Goal: Task Accomplishment & Management: Manage account settings

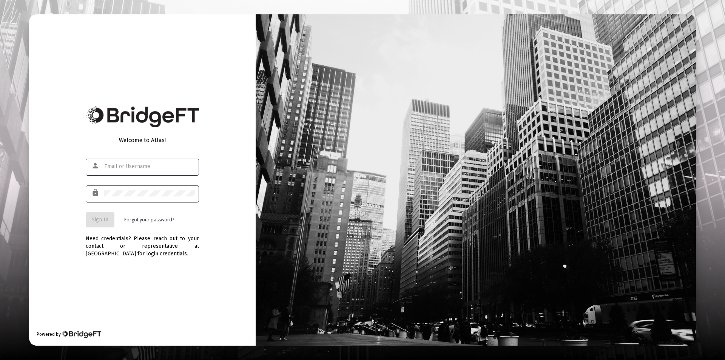
type input "[PERSON_NAME][EMAIL_ADDRESS][DOMAIN_NAME]"
click at [101, 219] on span "Sign In" at bounding box center [100, 220] width 17 height 6
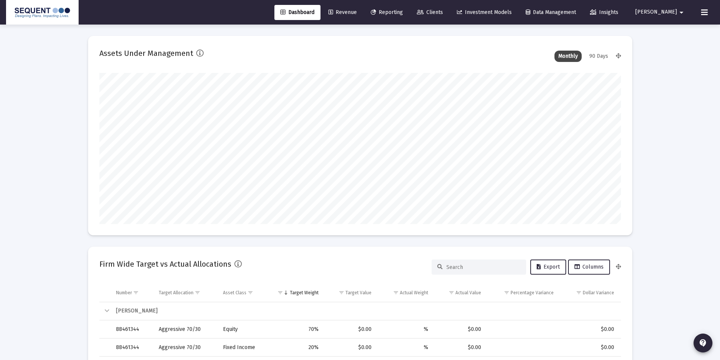
scroll to position [151, 281]
click at [443, 14] on span "Clients" at bounding box center [430, 12] width 26 height 6
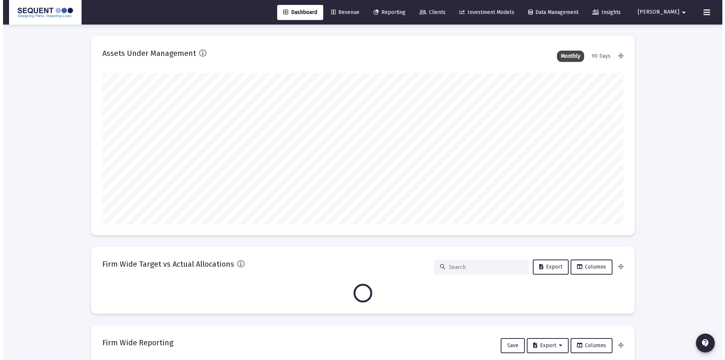
scroll to position [151, 281]
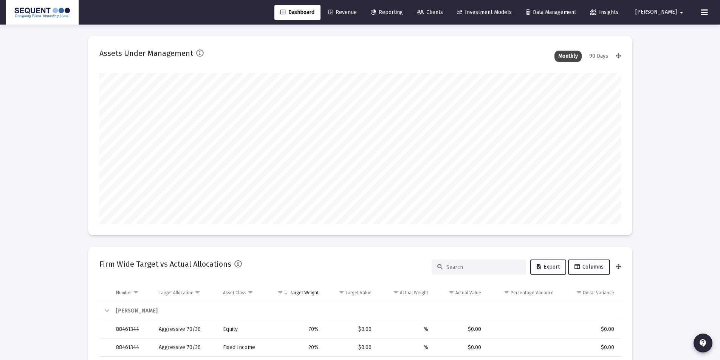
click at [424, 14] on icon at bounding box center [420, 12] width 7 height 5
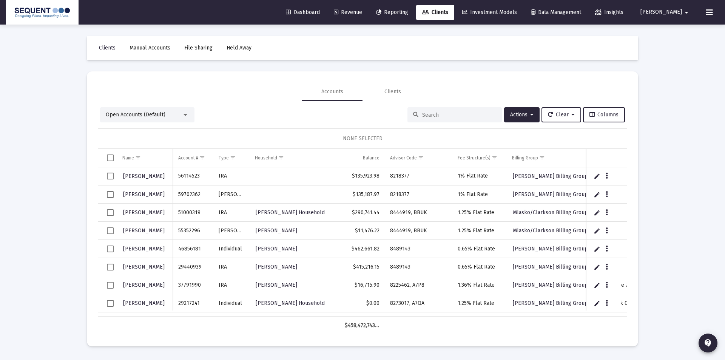
click at [430, 115] on input at bounding box center [459, 115] width 74 height 6
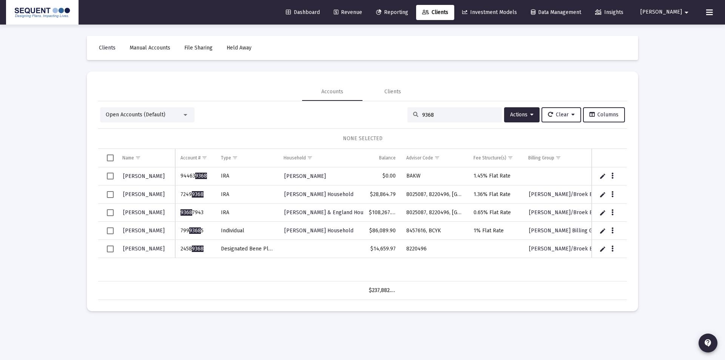
type input "9368"
drag, startPoint x: 206, startPoint y: 246, endPoint x: 176, endPoint y: 248, distance: 30.3
click at [176, 248] on td "2458 9368" at bounding box center [195, 249] width 40 height 18
copy td "2458 9368"
drag, startPoint x: 413, startPoint y: 251, endPoint x: 403, endPoint y: 251, distance: 9.8
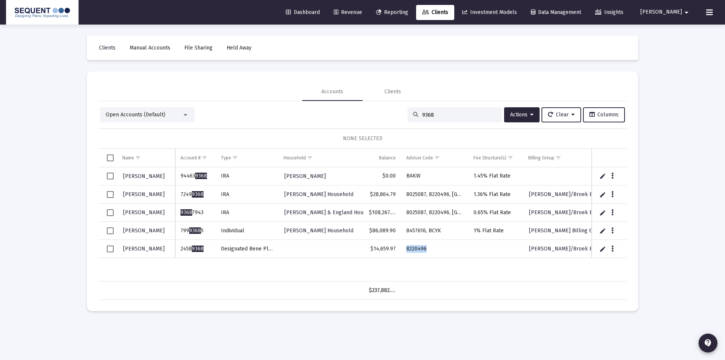
click at [403, 251] on td "8220496" at bounding box center [434, 249] width 67 height 18
copy td "8220496"
click at [455, 255] on td "8220496" at bounding box center [434, 249] width 67 height 18
click at [612, 248] on icon "Data grid" at bounding box center [613, 248] width 2 height 9
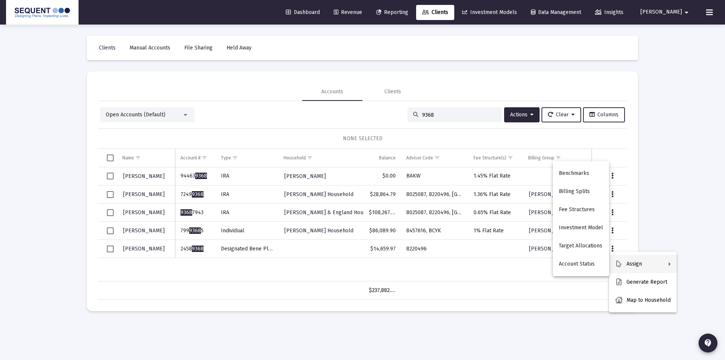
click at [654, 266] on button "Assign" at bounding box center [643, 264] width 68 height 18
click at [584, 208] on button "Fee Structures" at bounding box center [581, 210] width 56 height 18
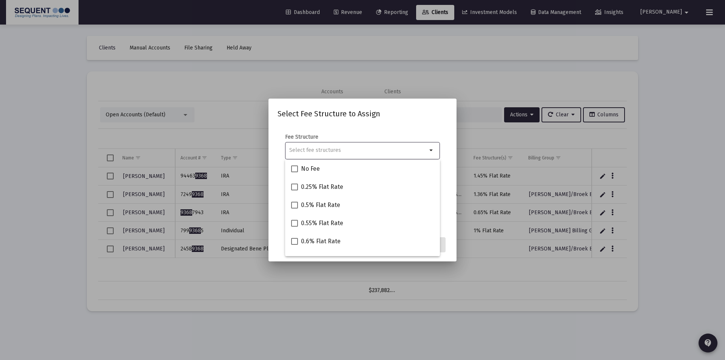
click at [352, 150] on input "Selection" at bounding box center [358, 150] width 138 height 6
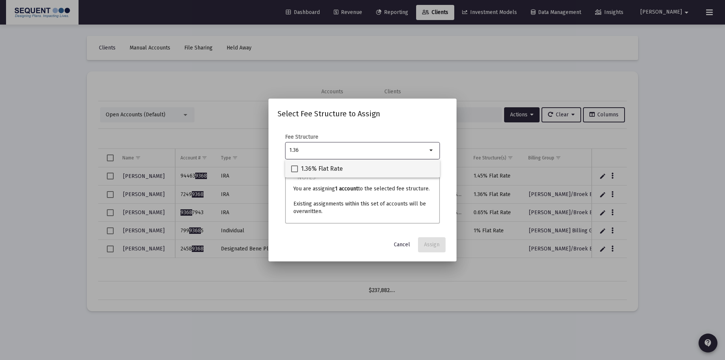
type input "1.36"
click at [336, 164] on mat-checkbox "1.36% Flat Rate" at bounding box center [317, 168] width 52 height 18
click at [289, 169] on mat-option "1.36% Flat Rate" at bounding box center [362, 168] width 155 height 18
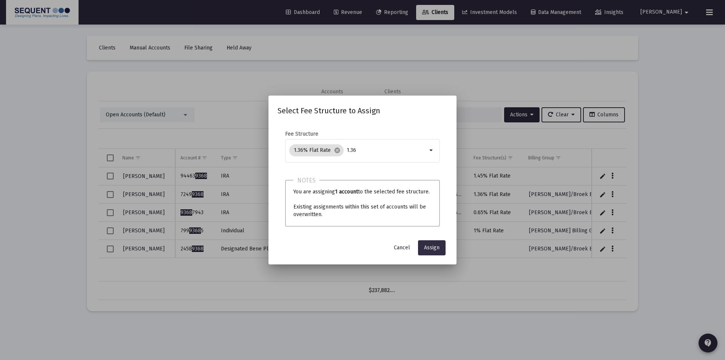
click at [435, 250] on span "Assign" at bounding box center [431, 247] width 15 height 6
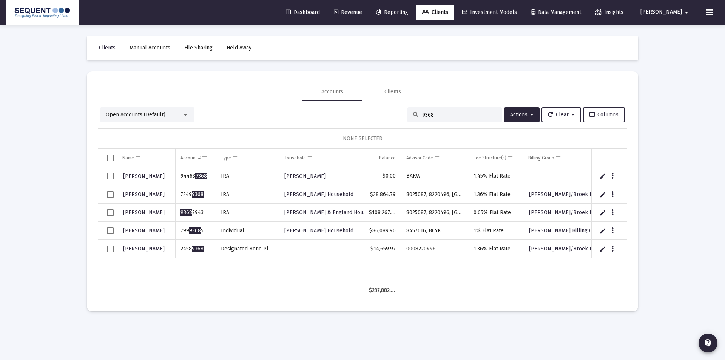
click at [443, 113] on input "9368" at bounding box center [459, 115] width 74 height 6
drag, startPoint x: 442, startPoint y: 116, endPoint x: 366, endPoint y: 111, distance: 76.1
click at [366, 111] on div "Open Accounts (Default) 9368 Actions Clear Columns" at bounding box center [362, 114] width 525 height 15
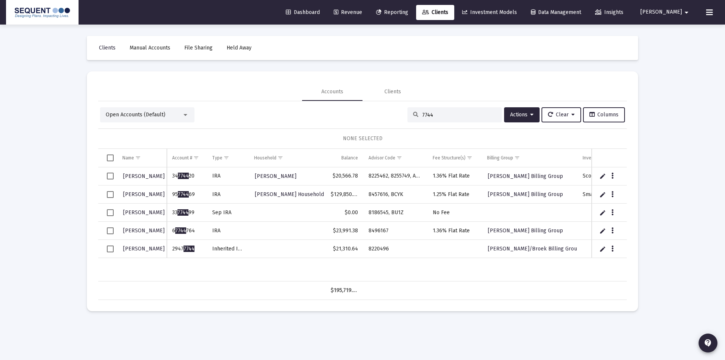
drag, startPoint x: 204, startPoint y: 248, endPoint x: 170, endPoint y: 248, distance: 33.6
click at [170, 248] on td "2947 7744" at bounding box center [187, 249] width 40 height 18
copy td "2947 7744"
drag, startPoint x: 432, startPoint y: 113, endPoint x: 383, endPoint y: 111, distance: 49.2
click at [384, 113] on div "Open Accounts (Default) 7744 Actions Clear Columns" at bounding box center [362, 114] width 525 height 15
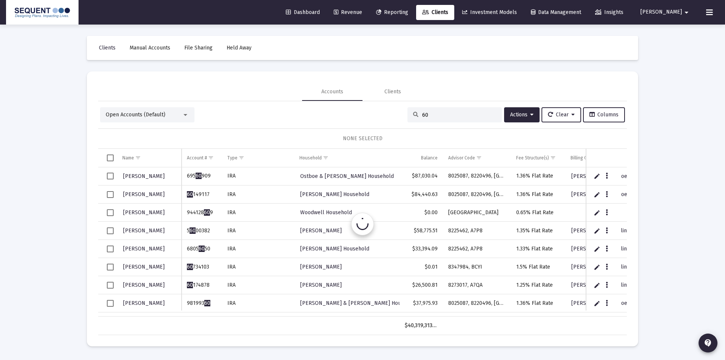
type input "6"
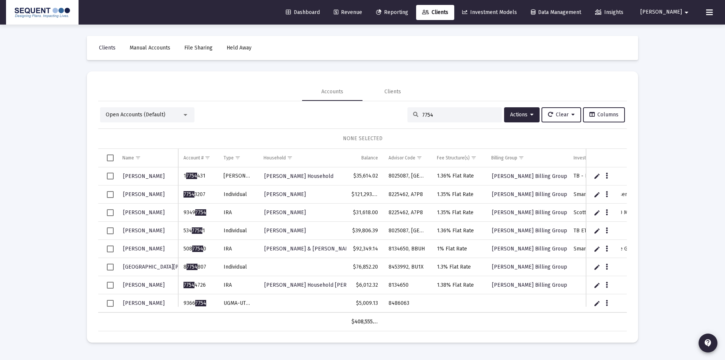
scroll to position [2, 0]
type input "7754"
drag, startPoint x: 201, startPoint y: 303, endPoint x: 182, endPoint y: 303, distance: 18.1
click at [182, 303] on td "9366 7754" at bounding box center [198, 303] width 40 height 18
copy td "9366 7754"
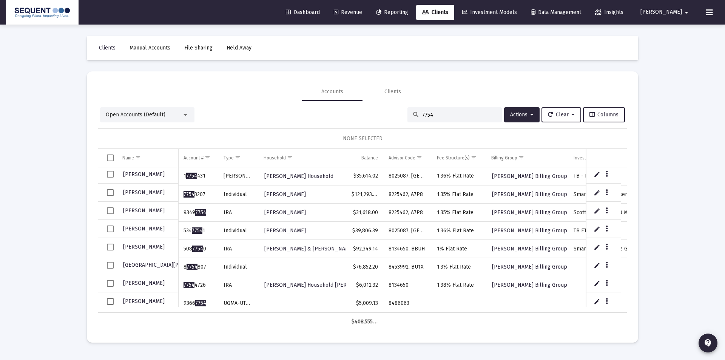
drag, startPoint x: 412, startPoint y: 300, endPoint x: 386, endPoint y: 303, distance: 25.9
click at [386, 303] on td "8486063" at bounding box center [408, 303] width 48 height 18
copy td "8486063"
click at [607, 300] on icon "Data grid" at bounding box center [607, 301] width 2 height 9
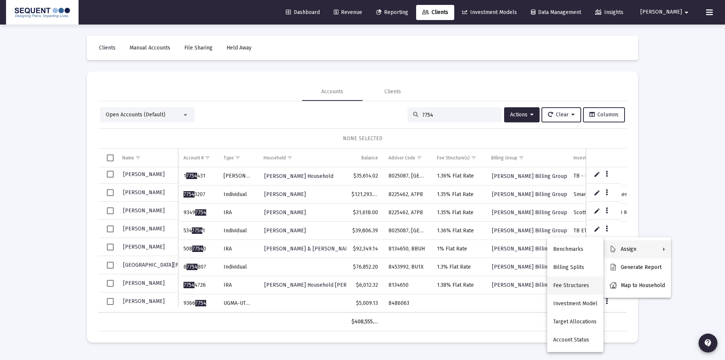
click at [577, 286] on button "Fee Structures" at bounding box center [575, 286] width 56 height 18
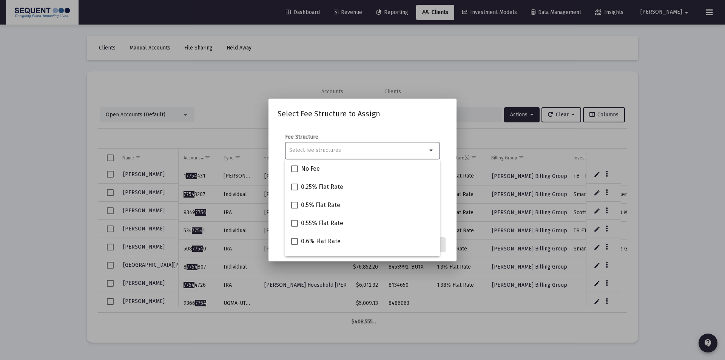
click at [355, 153] on input "Selection" at bounding box center [358, 150] width 138 height 6
type input "1"
click at [305, 168] on span "1% Flat Rate" at bounding box center [318, 168] width 34 height 9
click at [295, 172] on input "1% Flat Rate" at bounding box center [294, 172] width 0 height 0
checkbox input "true"
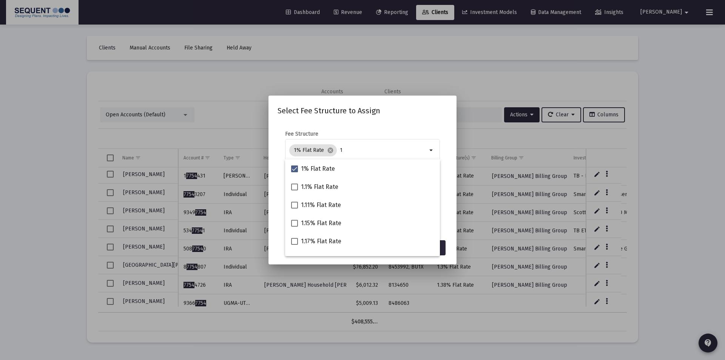
click at [399, 128] on mat-dialog-content "Fee Structure 1% Flat Rate cancel 1 arrow_drop_down Notes You are assigning 1 a…" at bounding box center [363, 179] width 188 height 113
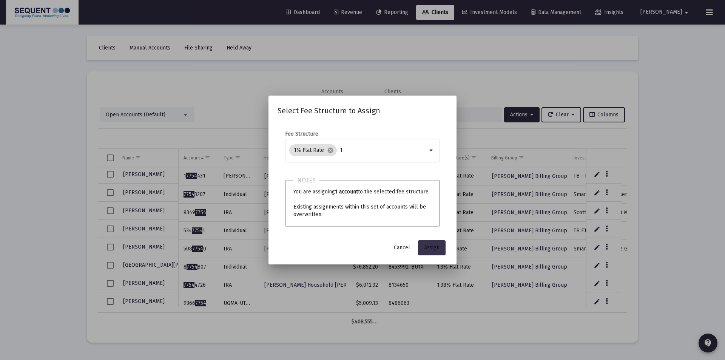
click at [431, 244] on button "Assign" at bounding box center [432, 247] width 28 height 15
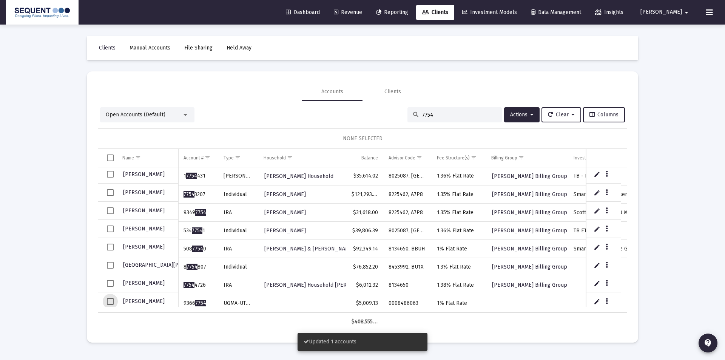
click at [108, 301] on span "Select row" at bounding box center [110, 301] width 7 height 7
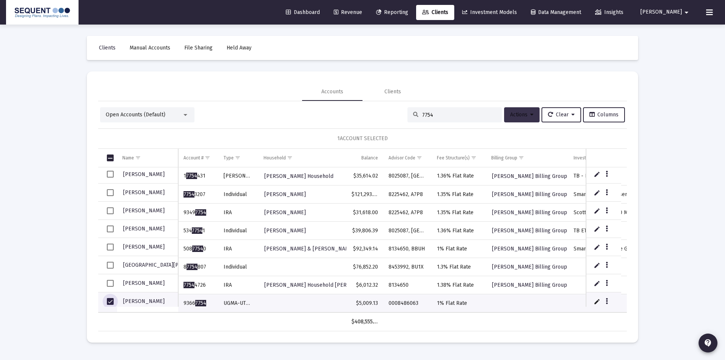
click at [521, 116] on span "Actions" at bounding box center [521, 114] width 23 height 6
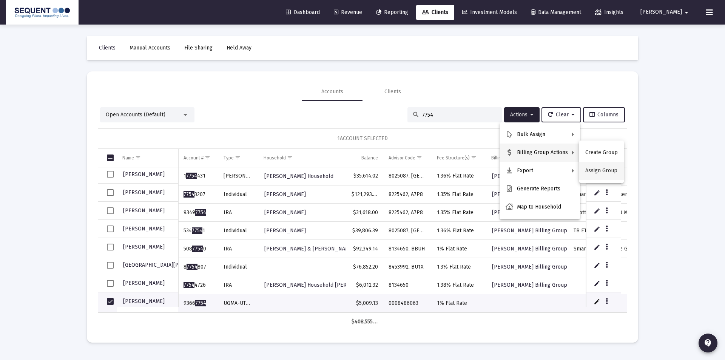
click at [591, 167] on button "Assign Group" at bounding box center [602, 171] width 45 height 18
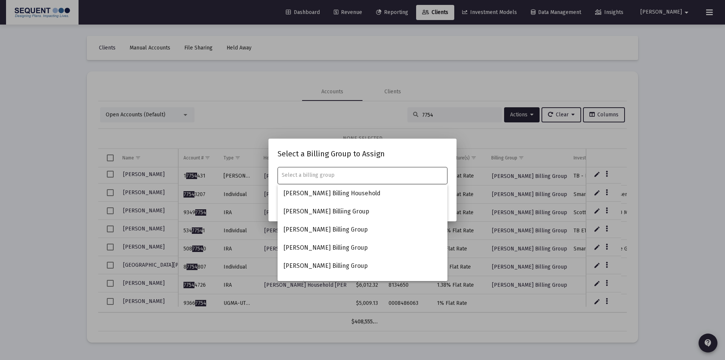
click at [365, 178] on div at bounding box center [363, 175] width 162 height 19
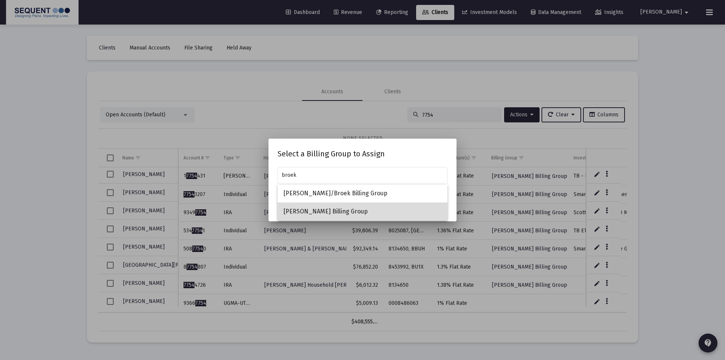
click at [350, 213] on span "[PERSON_NAME] Billing Group" at bounding box center [363, 212] width 158 height 18
type input "[PERSON_NAME] Billing Group"
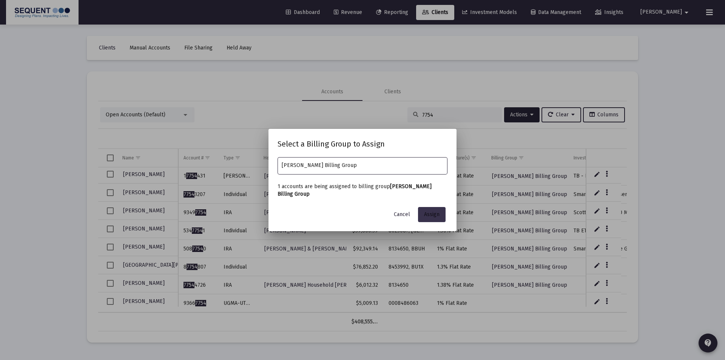
click at [424, 213] on button "Assign" at bounding box center [432, 214] width 28 height 15
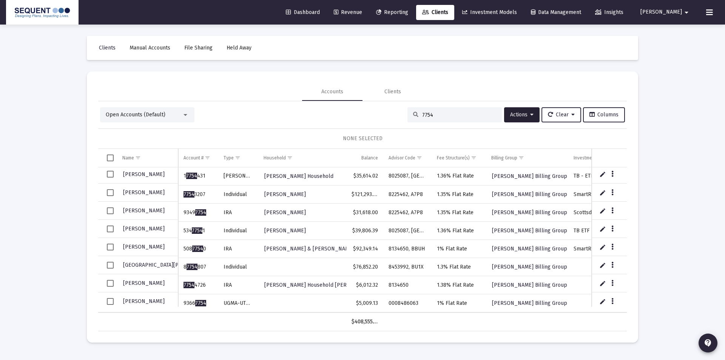
drag, startPoint x: 432, startPoint y: 114, endPoint x: 408, endPoint y: 116, distance: 23.1
click at [408, 116] on div "7754" at bounding box center [455, 114] width 94 height 15
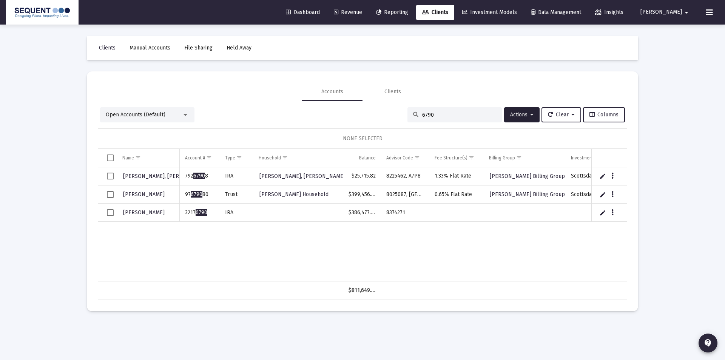
scroll to position [0, 0]
type input "6790"
drag, startPoint x: 210, startPoint y: 212, endPoint x: 182, endPoint y: 215, distance: 28.4
click at [182, 215] on td "3217 6790" at bounding box center [200, 213] width 40 height 18
copy td "3217 6790"
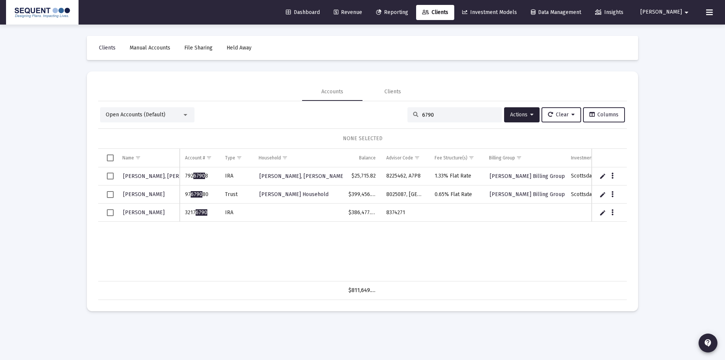
drag, startPoint x: 416, startPoint y: 213, endPoint x: 381, endPoint y: 215, distance: 35.2
click at [381, 215] on td "8374271" at bounding box center [405, 213] width 48 height 18
copy td "8374271"
click at [615, 212] on button "Data grid" at bounding box center [612, 212] width 7 height 7
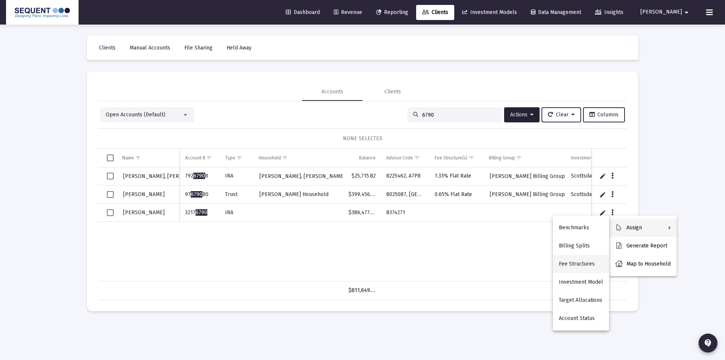
click at [593, 264] on button "Fee Structures" at bounding box center [581, 264] width 56 height 18
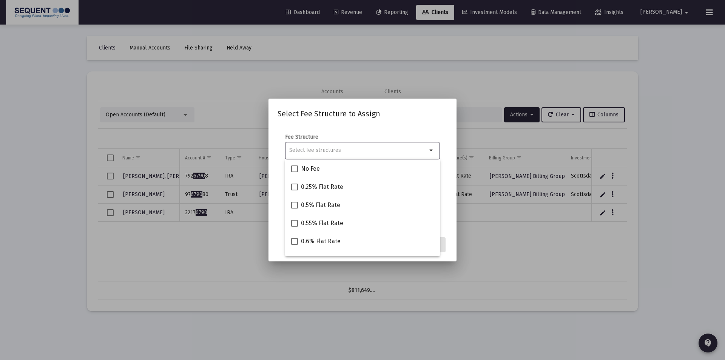
click at [339, 152] on input "Selection" at bounding box center [358, 150] width 138 height 6
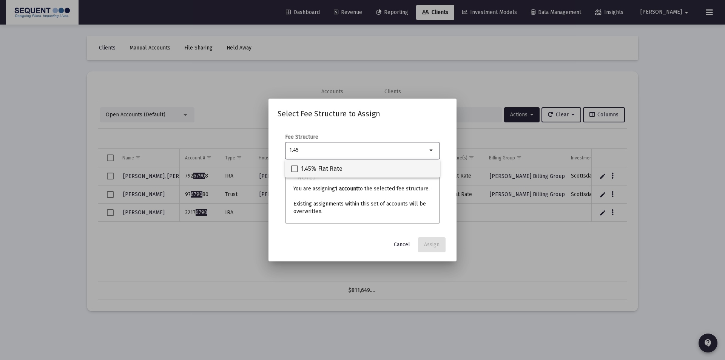
type input "1.45"
drag, startPoint x: 336, startPoint y: 172, endPoint x: 350, endPoint y: 178, distance: 15.4
click at [336, 172] on span "1.45% Flat Rate" at bounding box center [322, 168] width 42 height 9
click at [295, 172] on input "1.45% Flat Rate" at bounding box center [294, 172] width 0 height 0
checkbox input "true"
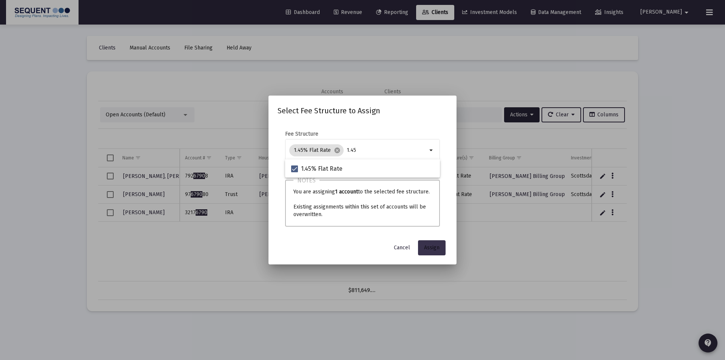
click at [426, 247] on span "Assign" at bounding box center [431, 247] width 15 height 6
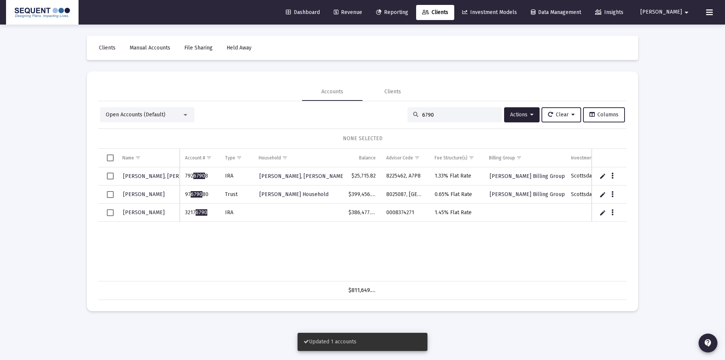
drag, startPoint x: 109, startPoint y: 212, endPoint x: 123, endPoint y: 211, distance: 14.0
click at [109, 212] on span "Select row" at bounding box center [110, 212] width 7 height 7
click at [526, 114] on span "Actions" at bounding box center [521, 114] width 23 height 6
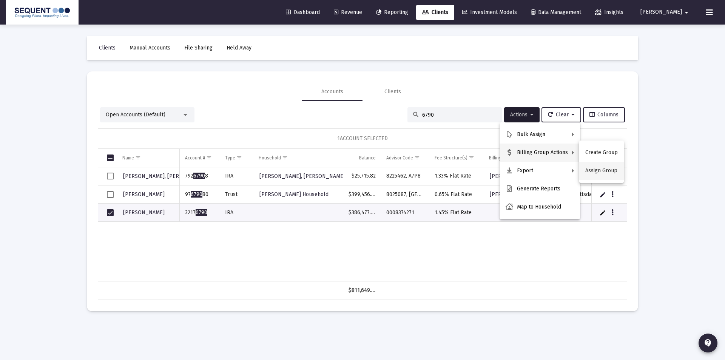
click at [593, 170] on button "Assign Group" at bounding box center [602, 171] width 45 height 18
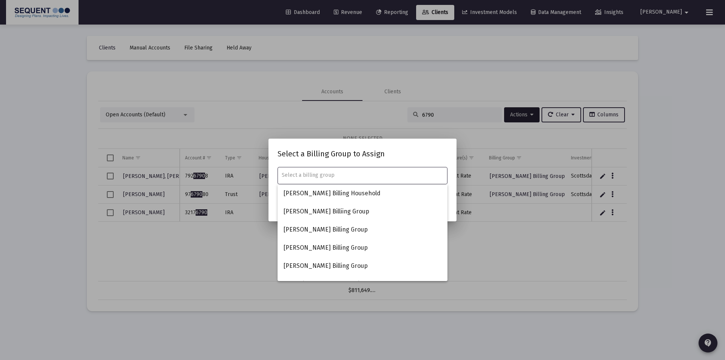
click at [359, 173] on input "text" at bounding box center [363, 175] width 162 height 6
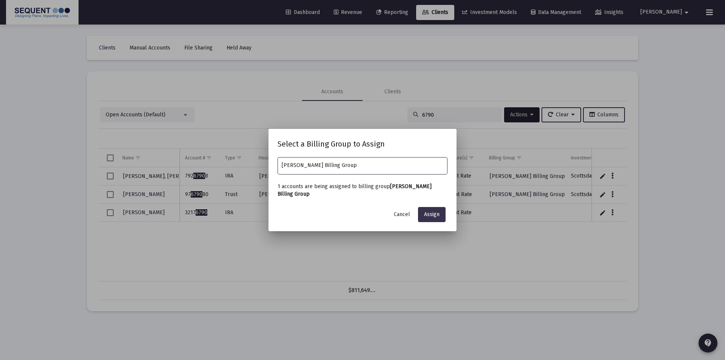
type input "[PERSON_NAME] Billing Group"
click at [435, 213] on span "Assign" at bounding box center [431, 214] width 15 height 6
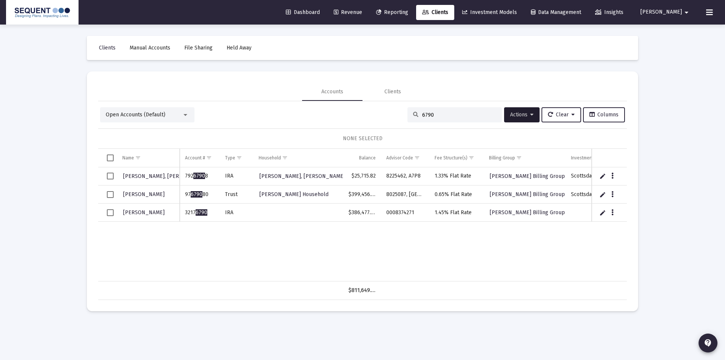
drag, startPoint x: 445, startPoint y: 115, endPoint x: 397, endPoint y: 116, distance: 48.4
click at [397, 116] on div "Open Accounts (Default) 6790 Actions Clear Columns" at bounding box center [362, 114] width 525 height 15
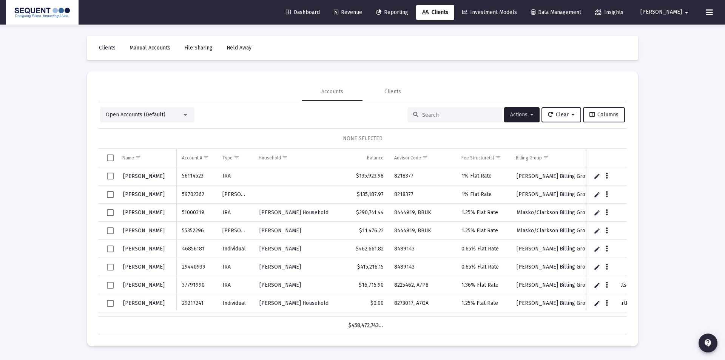
click at [433, 112] on input at bounding box center [459, 115] width 74 height 6
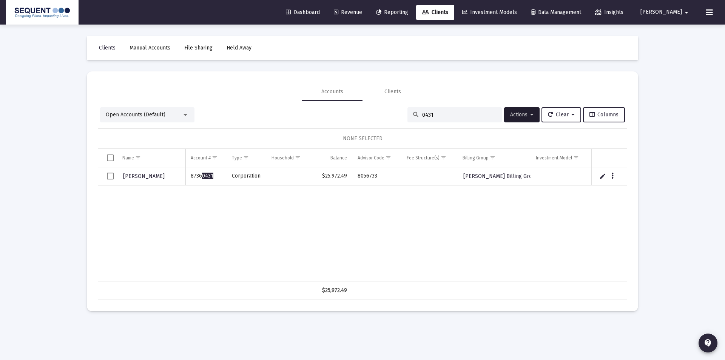
type input "0431"
drag, startPoint x: 214, startPoint y: 175, endPoint x: 191, endPoint y: 176, distance: 23.1
click at [191, 176] on td "8736 0431" at bounding box center [206, 176] width 41 height 18
copy td "8736 0431"
drag, startPoint x: 362, startPoint y: 179, endPoint x: 346, endPoint y: 180, distance: 15.5
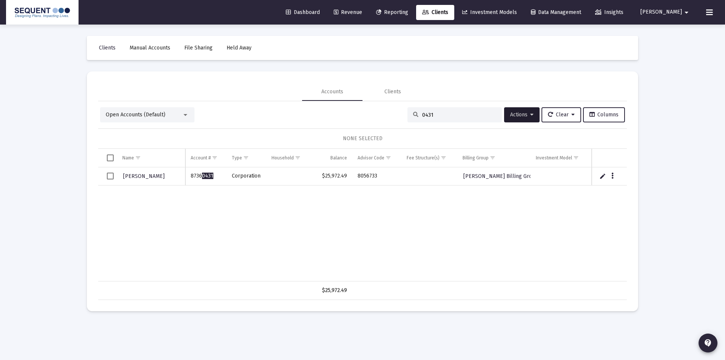
click at [346, 180] on tr "[PERSON_NAME] 8736 0431 Corporation $25,972.49 8056733 [PERSON_NAME] Billing Gr…" at bounding box center [362, 176] width 529 height 18
copy tr "8056733"
click at [464, 202] on div "[PERSON_NAME] 8736 0431 Corporation $25,972.49 8056733 [PERSON_NAME] Billing Gr…" at bounding box center [362, 224] width 529 height 114
click at [614, 176] on button "Data grid" at bounding box center [612, 176] width 7 height 7
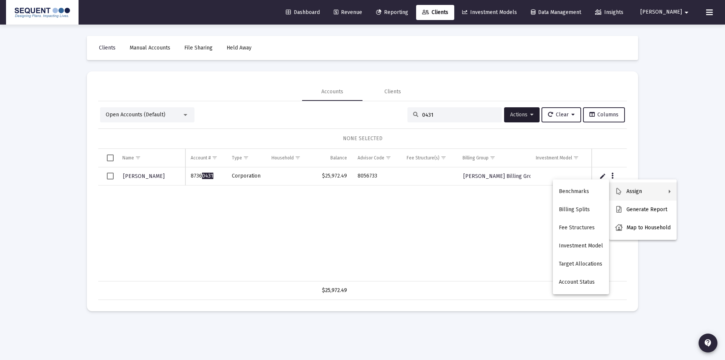
click at [622, 188] on button "Assign" at bounding box center [643, 191] width 68 height 18
click at [587, 227] on button "Fee Structures" at bounding box center [581, 228] width 56 height 18
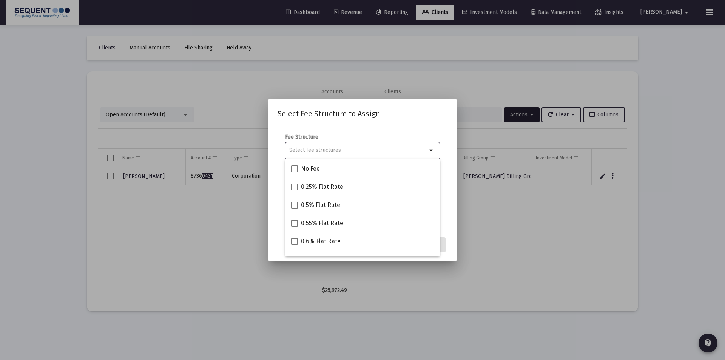
click at [354, 152] on input "Selection" at bounding box center [358, 150] width 138 height 6
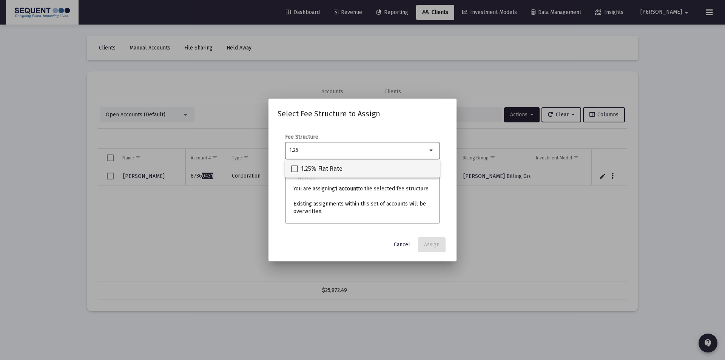
type input "1.25"
click at [320, 172] on span "1.25% Flat Rate" at bounding box center [322, 168] width 42 height 9
click at [295, 172] on input "1.25% Flat Rate" at bounding box center [294, 172] width 0 height 0
checkbox input "true"
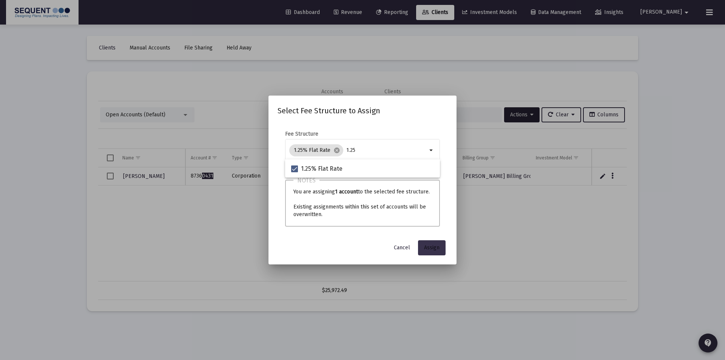
click at [427, 246] on span "Assign" at bounding box center [431, 247] width 15 height 6
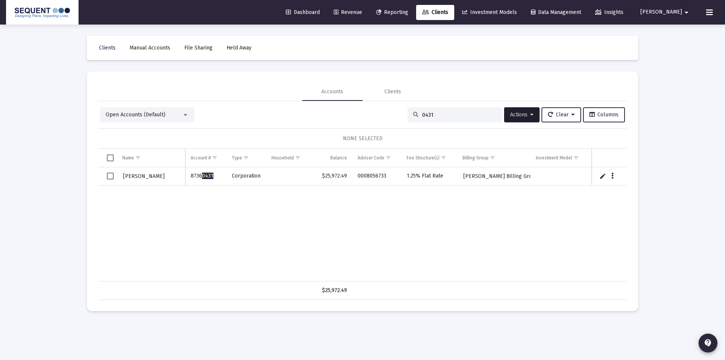
drag, startPoint x: 435, startPoint y: 114, endPoint x: 416, endPoint y: 120, distance: 20.3
click at [416, 120] on div "0431" at bounding box center [455, 114] width 94 height 15
click at [453, 115] on input "0431" at bounding box center [459, 115] width 74 height 6
drag, startPoint x: 442, startPoint y: 114, endPoint x: 399, endPoint y: 114, distance: 43.8
click at [399, 114] on div "Open Accounts (Default) 0431 Actions Clear Columns" at bounding box center [362, 114] width 525 height 15
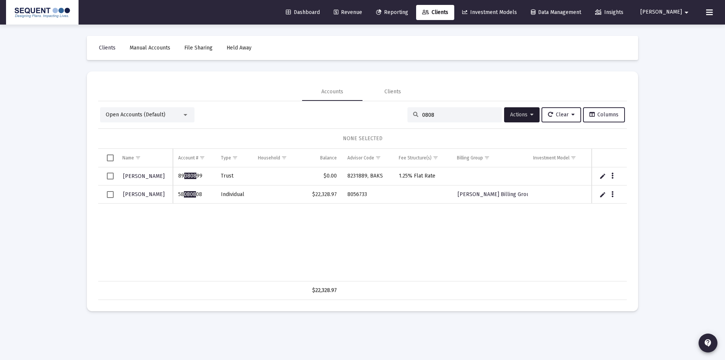
type input "0808"
drag, startPoint x: 204, startPoint y: 194, endPoint x: 180, endPoint y: 197, distance: 24.3
click at [180, 197] on td "58 0808 08" at bounding box center [194, 195] width 43 height 18
click at [210, 199] on td "58 0808 08" at bounding box center [194, 195] width 43 height 18
click at [206, 194] on td "58 0808 08" at bounding box center [194, 195] width 43 height 18
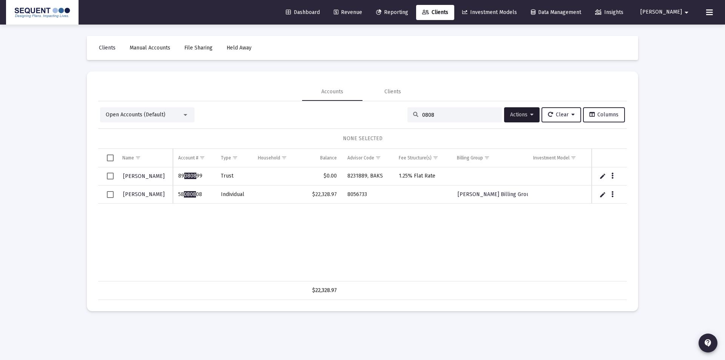
drag, startPoint x: 190, startPoint y: 196, endPoint x: 179, endPoint y: 196, distance: 11.0
click at [179, 196] on td "58 0808 08" at bounding box center [194, 195] width 43 height 18
copy td "58 0808 08"
click at [444, 230] on div "[PERSON_NAME] 89 0808 99 Trust $0.00 8231889, BAKS 1.25% Flat Rate [PERSON_NAME…" at bounding box center [362, 224] width 529 height 114
click at [612, 193] on icon "Data grid" at bounding box center [613, 194] width 2 height 9
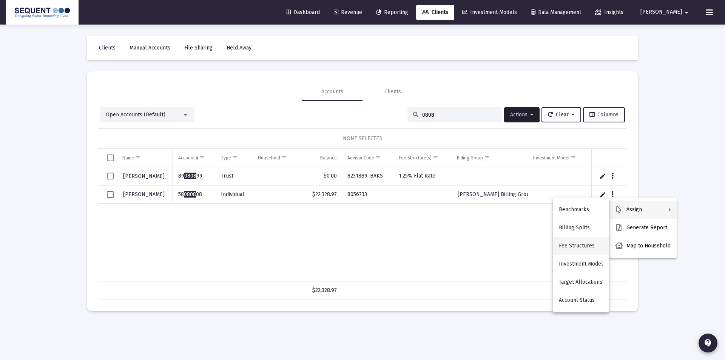
click at [577, 244] on button "Fee Structures" at bounding box center [581, 246] width 56 height 18
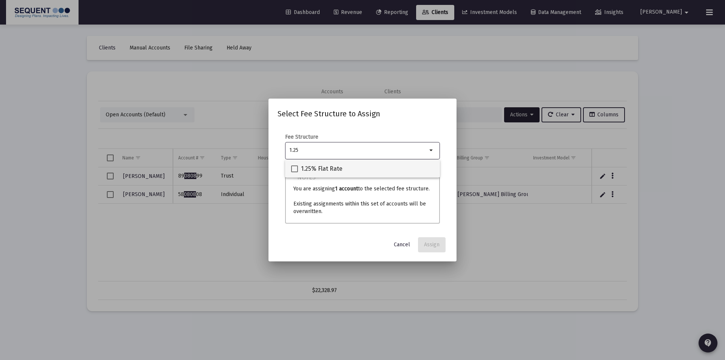
type input "1.25"
click at [335, 169] on span "1.25% Flat Rate" at bounding box center [322, 168] width 42 height 9
click at [295, 172] on input "1.25% Flat Rate" at bounding box center [294, 172] width 0 height 0
checkbox input "true"
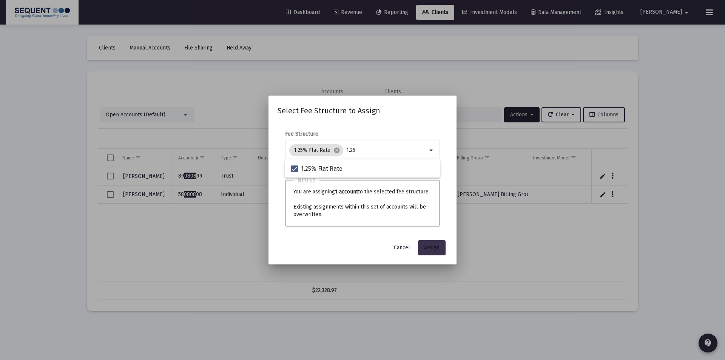
click at [428, 245] on span "Assign" at bounding box center [431, 247] width 15 height 6
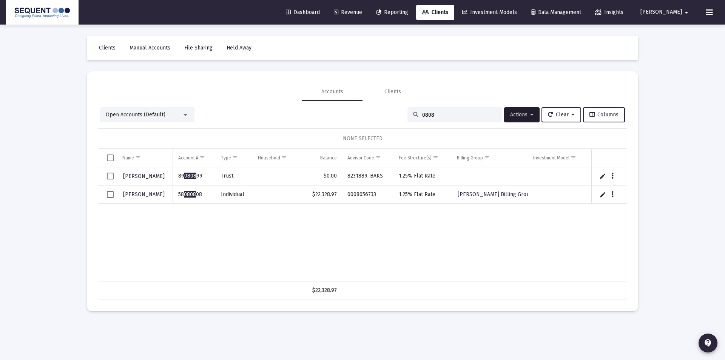
click at [463, 113] on input "0808" at bounding box center [459, 115] width 74 height 6
drag, startPoint x: 447, startPoint y: 114, endPoint x: 381, endPoint y: 107, distance: 66.1
click at [382, 107] on div "Open Accounts (Default) 0808 Actions Clear Columns" at bounding box center [362, 114] width 525 height 15
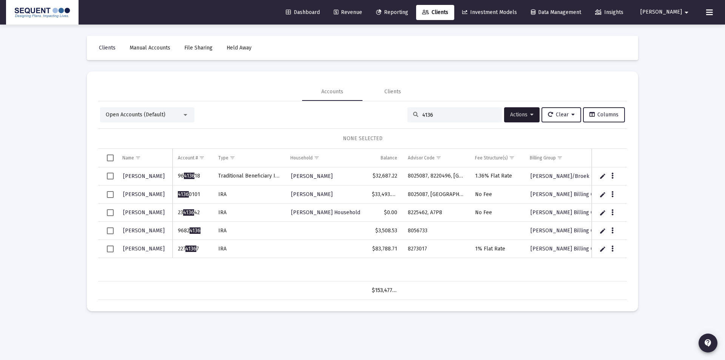
type input "4136"
drag, startPoint x: 206, startPoint y: 227, endPoint x: 178, endPoint y: 231, distance: 28.2
click at [178, 231] on td "9682 4136" at bounding box center [193, 231] width 40 height 18
drag, startPoint x: 409, startPoint y: 229, endPoint x: 401, endPoint y: 229, distance: 8.3
click at [401, 229] on tr "[PERSON_NAME] 9682 4136 IRA $3,508.53 8056733 [PERSON_NAME] Billing Group" at bounding box center [428, 231] width 661 height 18
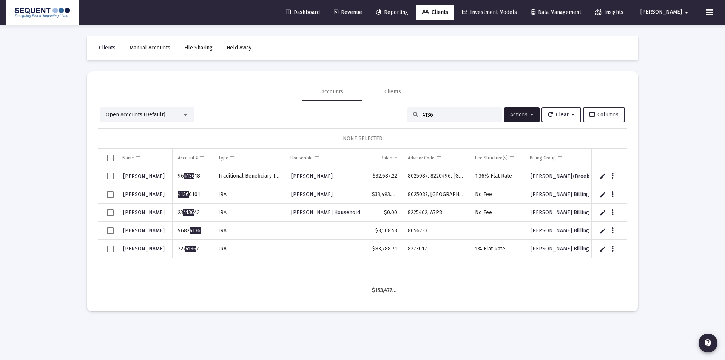
click at [466, 229] on td "8056733" at bounding box center [436, 231] width 67 height 18
click at [614, 231] on icon "Data grid" at bounding box center [613, 230] width 2 height 9
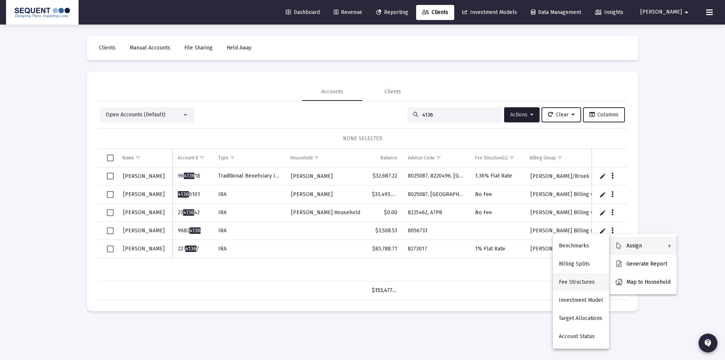
click at [580, 279] on button "Fee Structures" at bounding box center [581, 282] width 56 height 18
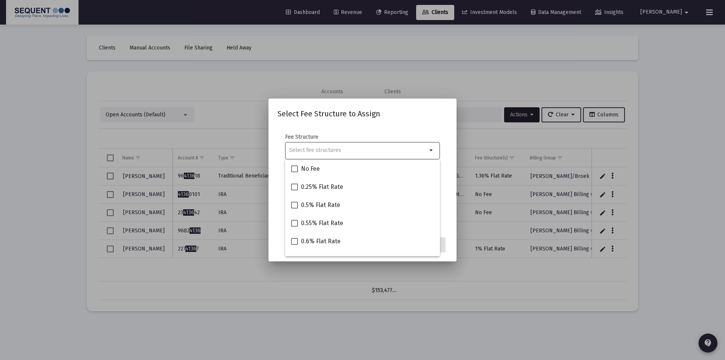
click at [325, 155] on div "Selection" at bounding box center [358, 150] width 141 height 9
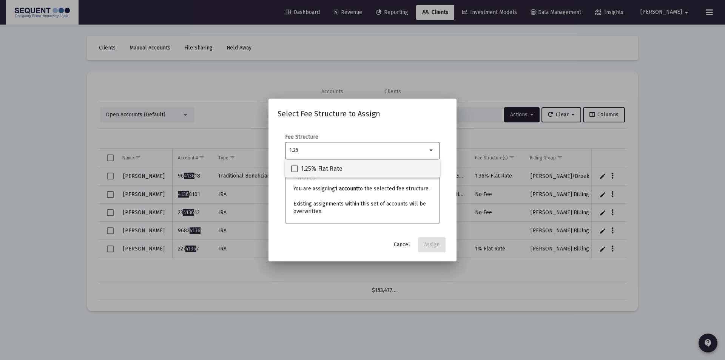
type input "1.25"
click at [320, 171] on span "1.25% Flat Rate" at bounding box center [322, 168] width 42 height 9
click at [295, 172] on input "1.25% Flat Rate" at bounding box center [294, 172] width 0 height 0
checkbox input "true"
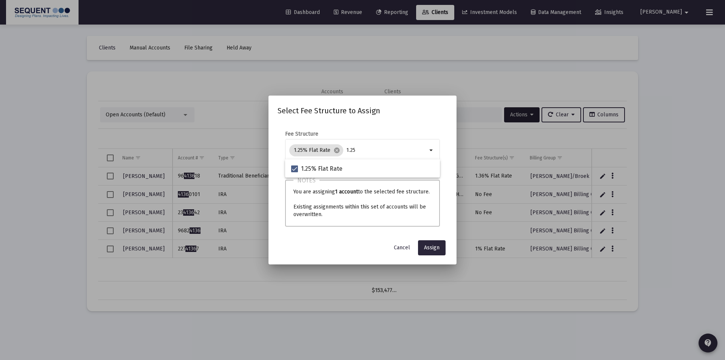
click at [447, 250] on app-atlas-submit-button "Assign" at bounding box center [432, 247] width 29 height 15
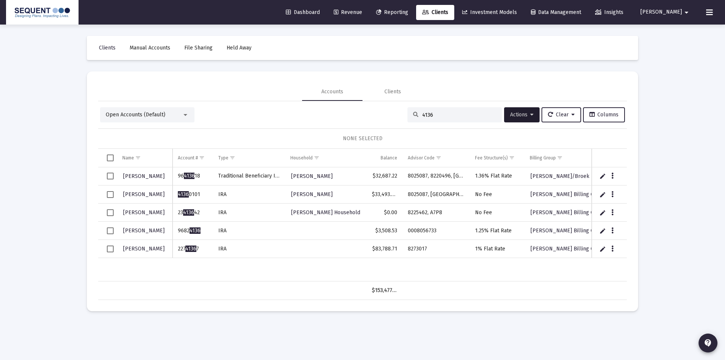
drag, startPoint x: 430, startPoint y: 113, endPoint x: 416, endPoint y: 113, distance: 14.7
click at [417, 113] on div "4136" at bounding box center [455, 114] width 94 height 15
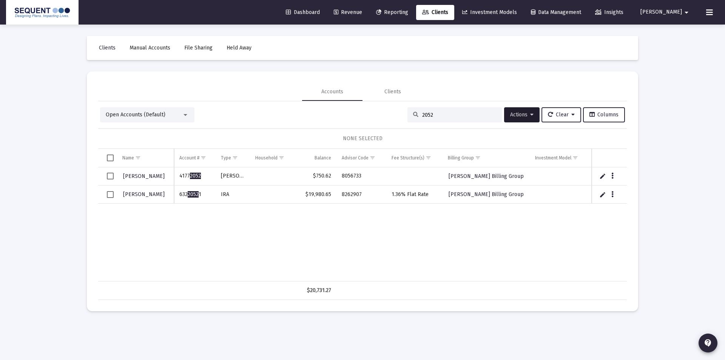
type input "2052"
drag, startPoint x: 205, startPoint y: 173, endPoint x: 179, endPoint y: 176, distance: 25.4
click at [179, 176] on td "4177 2052" at bounding box center [195, 176] width 42 height 18
click at [280, 205] on div "[PERSON_NAME] 4177 2052 [PERSON_NAME] $750.62 8056733 [PERSON_NAME] Billing Gro…" at bounding box center [362, 224] width 529 height 114
drag, startPoint x: 364, startPoint y: 176, endPoint x: 342, endPoint y: 177, distance: 22.7
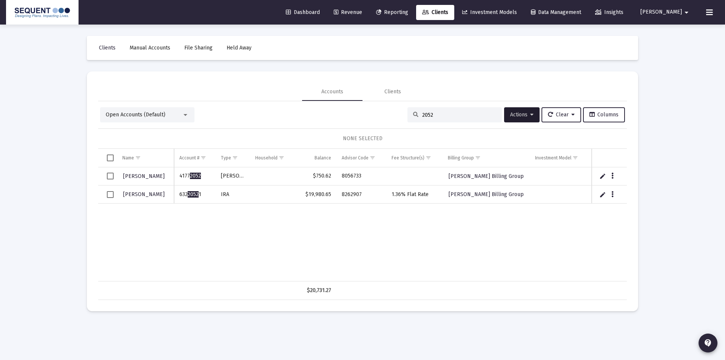
click at [342, 177] on td "8056733" at bounding box center [362, 176] width 50 height 18
click at [326, 243] on div "[PERSON_NAME] 4177 2052 [PERSON_NAME] $750.62 8056733 [PERSON_NAME] Billing Gro…" at bounding box center [362, 224] width 529 height 114
click at [611, 175] on button "Data grid" at bounding box center [612, 176] width 7 height 7
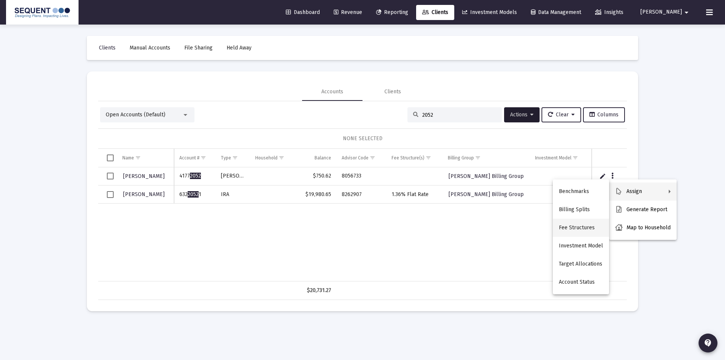
click at [583, 222] on button "Fee Structures" at bounding box center [581, 228] width 56 height 18
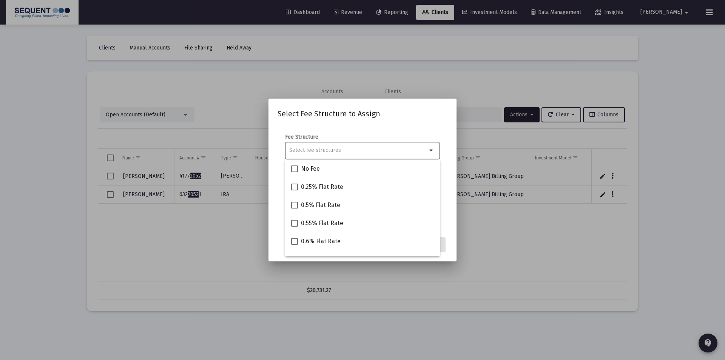
click at [361, 150] on input "Selection" at bounding box center [358, 150] width 138 height 6
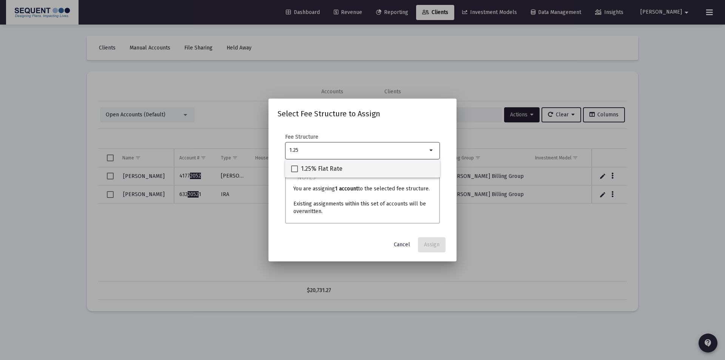
type input "1.25"
click at [323, 171] on span "1.25% Flat Rate" at bounding box center [322, 168] width 42 height 9
click at [295, 172] on input "1.25% Flat Rate" at bounding box center [294, 172] width 0 height 0
checkbox input "true"
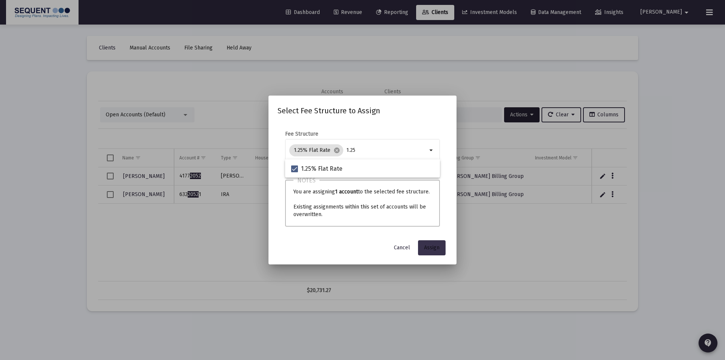
click at [429, 244] on button "Assign" at bounding box center [432, 247] width 28 height 15
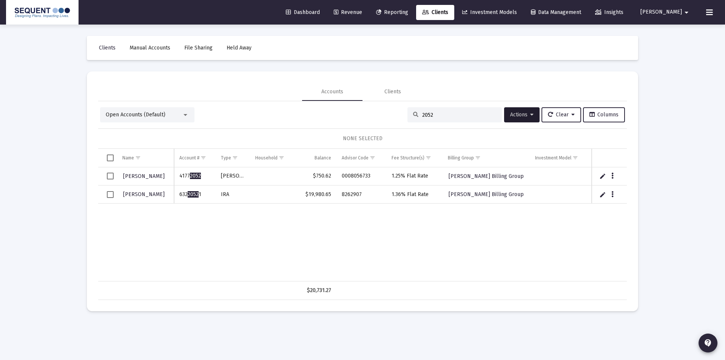
drag, startPoint x: 444, startPoint y: 118, endPoint x: 422, endPoint y: 119, distance: 21.9
click at [422, 119] on div "2052" at bounding box center [455, 114] width 94 height 15
type input "2"
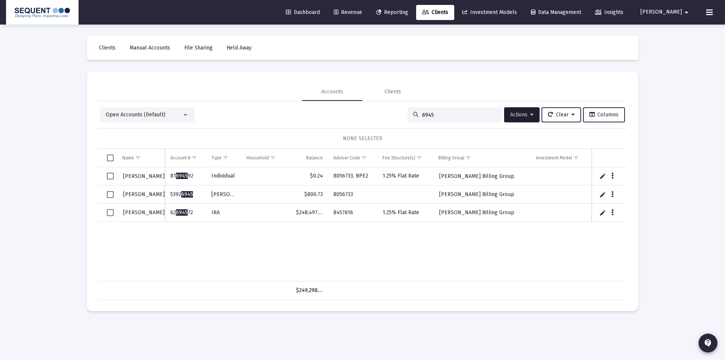
type input "6945"
drag, startPoint x: 194, startPoint y: 194, endPoint x: 170, endPoint y: 194, distance: 23.8
click at [170, 194] on td "5392 6945" at bounding box center [185, 195] width 41 height 18
click at [210, 266] on div "[PERSON_NAME] 81 6945 92 Individual $0.24 8056733, BPE2 1.25% Flat Rate [PERSON…" at bounding box center [362, 224] width 529 height 114
click at [612, 194] on icon "Data grid" at bounding box center [613, 194] width 2 height 9
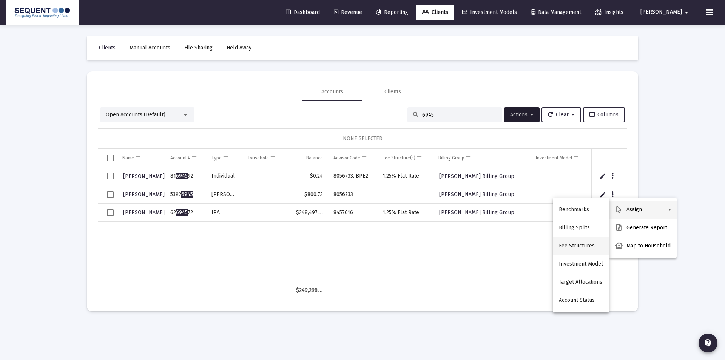
click at [588, 250] on button "Fee Structures" at bounding box center [581, 246] width 56 height 18
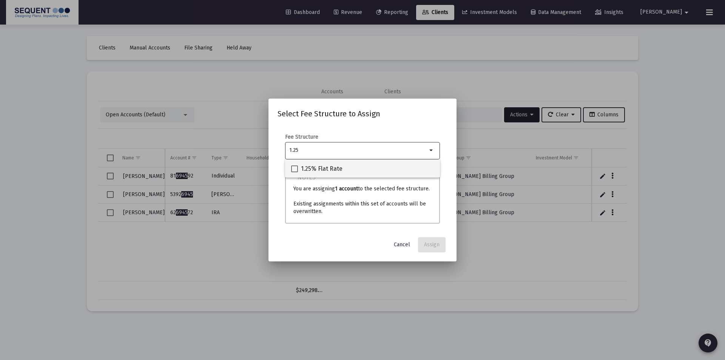
type input "1.25"
drag, startPoint x: 334, startPoint y: 165, endPoint x: 347, endPoint y: 173, distance: 15.3
click at [334, 165] on span "1.25% Flat Rate" at bounding box center [322, 168] width 42 height 9
click at [295, 172] on input "1.25% Flat Rate" at bounding box center [294, 172] width 0 height 0
checkbox input "true"
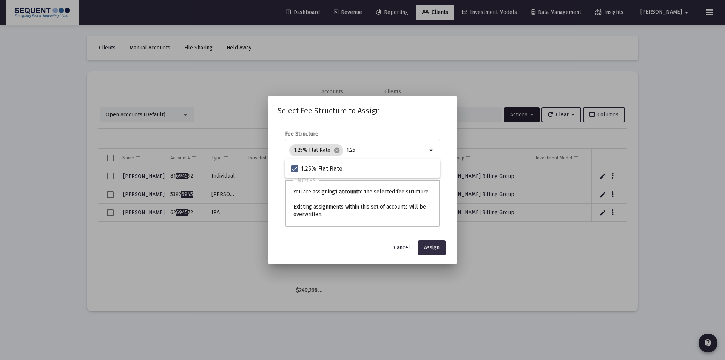
click at [424, 244] on button "Assign" at bounding box center [432, 247] width 28 height 15
